Goal: Information Seeking & Learning: Learn about a topic

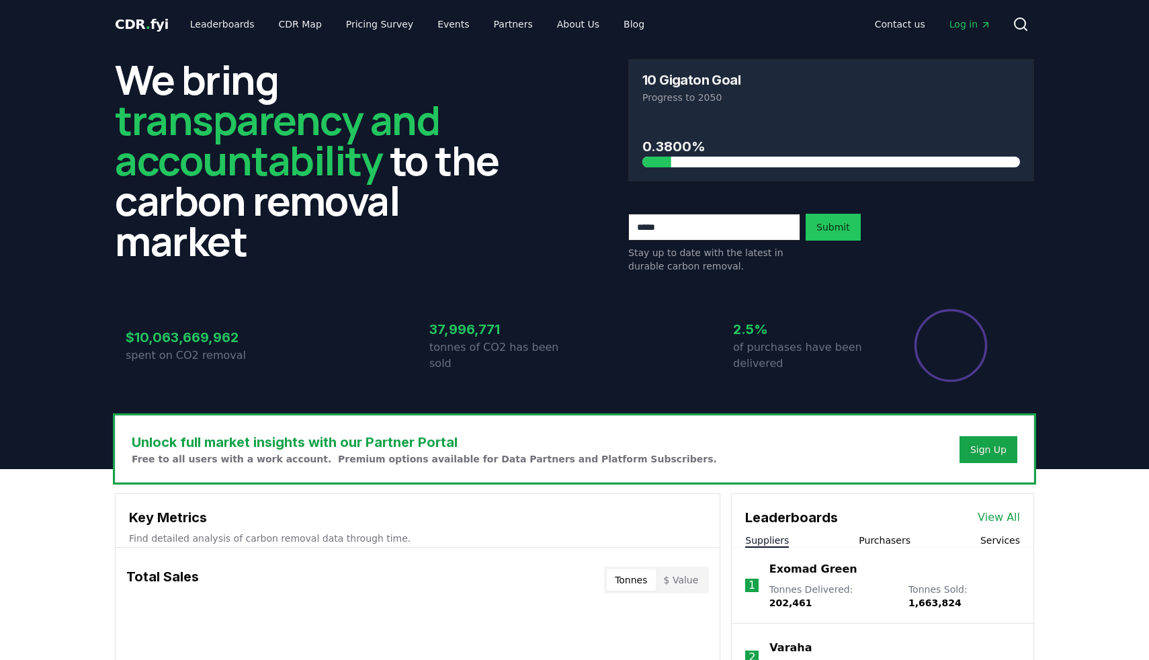
scroll to position [286, 0]
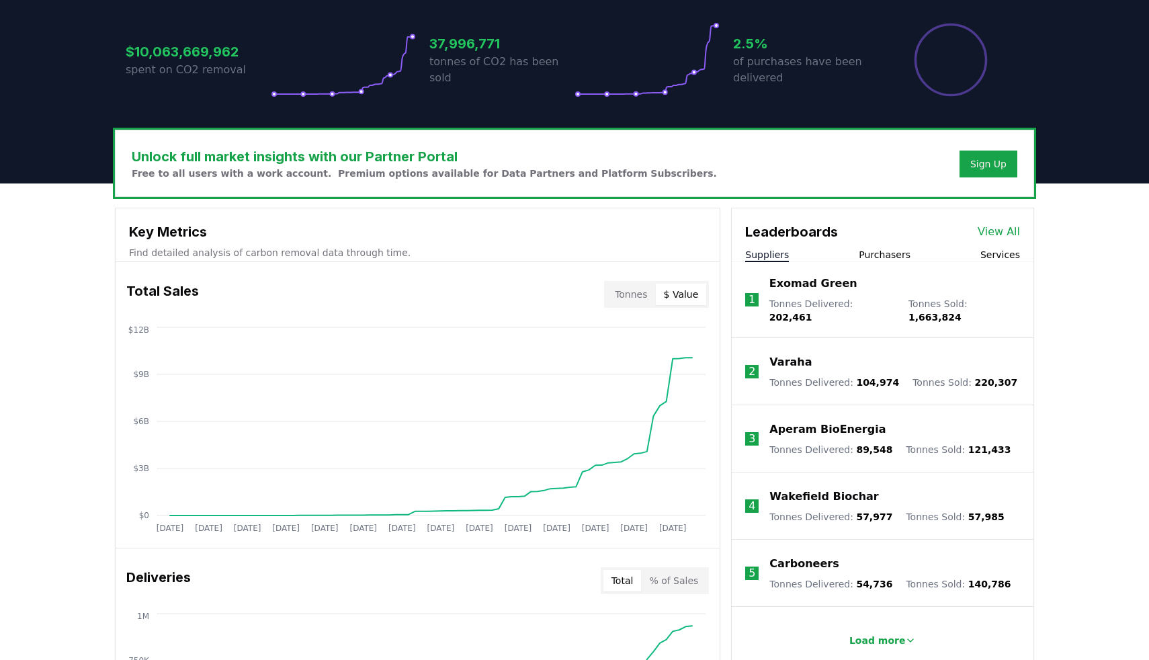
click at [686, 294] on button "$ Value" at bounding box center [681, 295] width 51 height 22
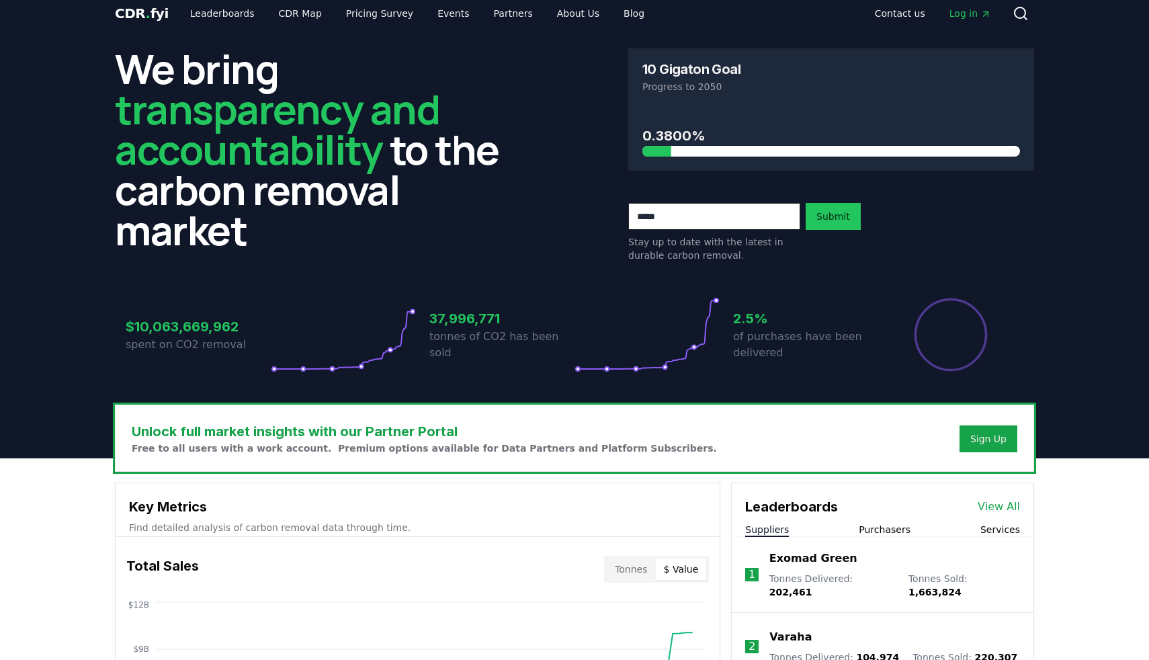
scroll to position [0, 0]
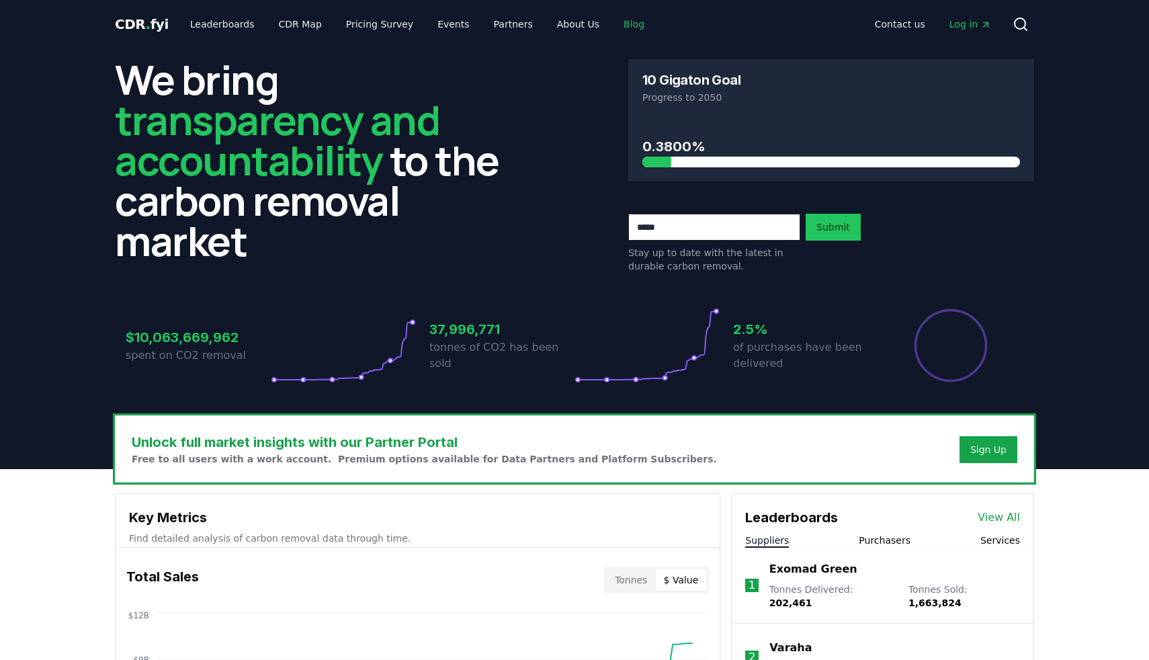
click at [618, 23] on link "Blog" at bounding box center [634, 24] width 42 height 24
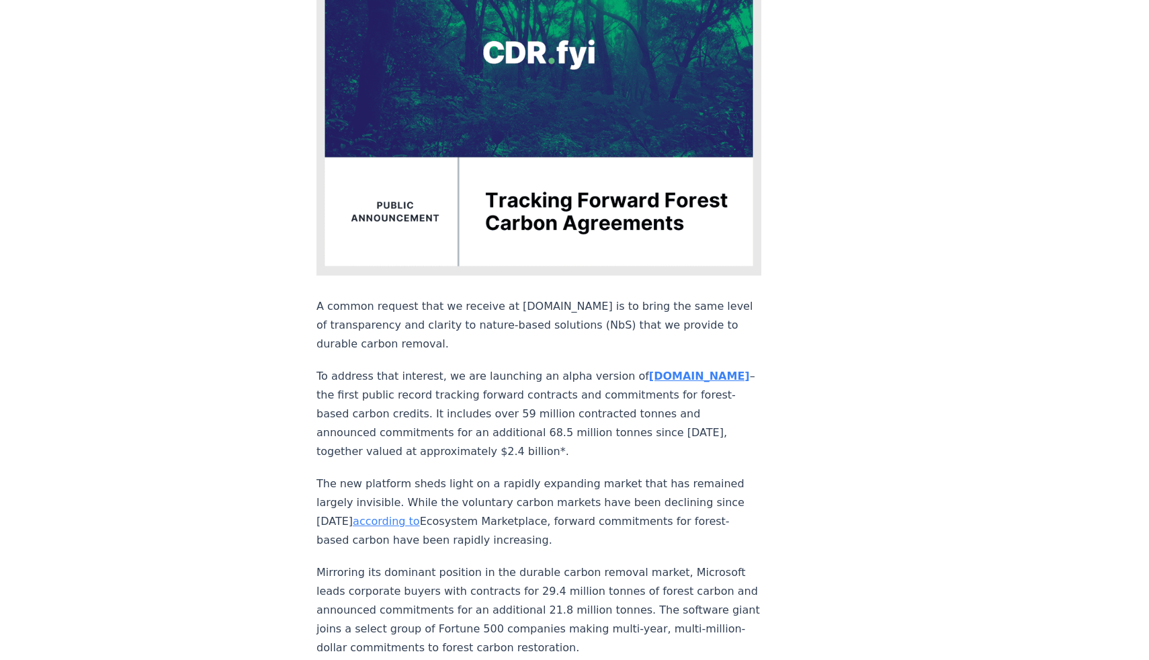
scroll to position [343, 0]
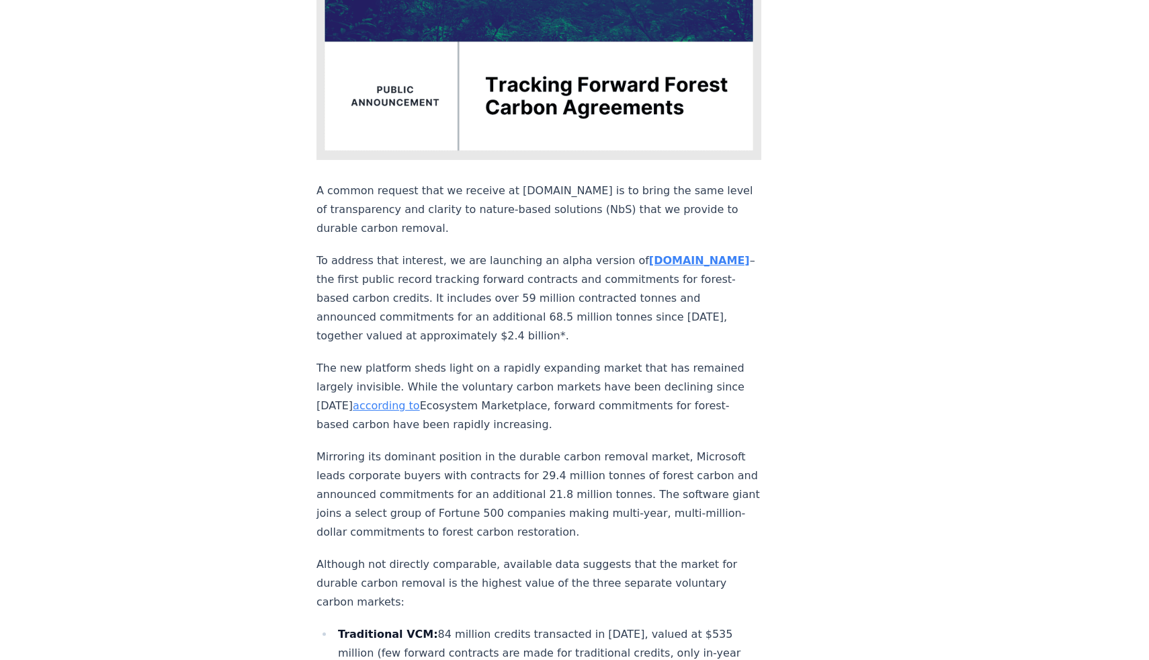
click at [653, 254] on strong "[DOMAIN_NAME]" at bounding box center [699, 260] width 101 height 13
